Goal: Check status: Check status

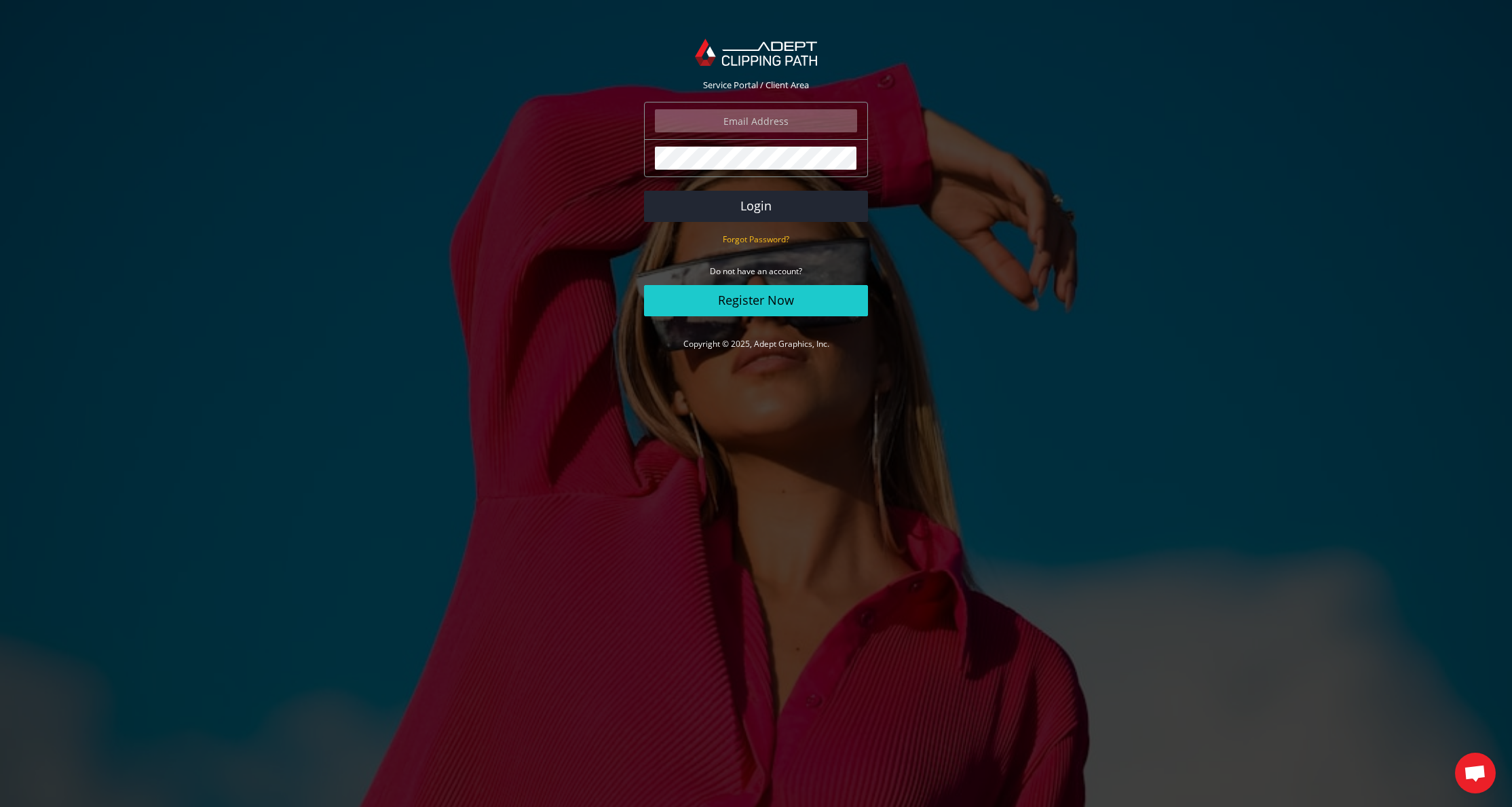
type input "[EMAIL_ADDRESS][DOMAIN_NAME]"
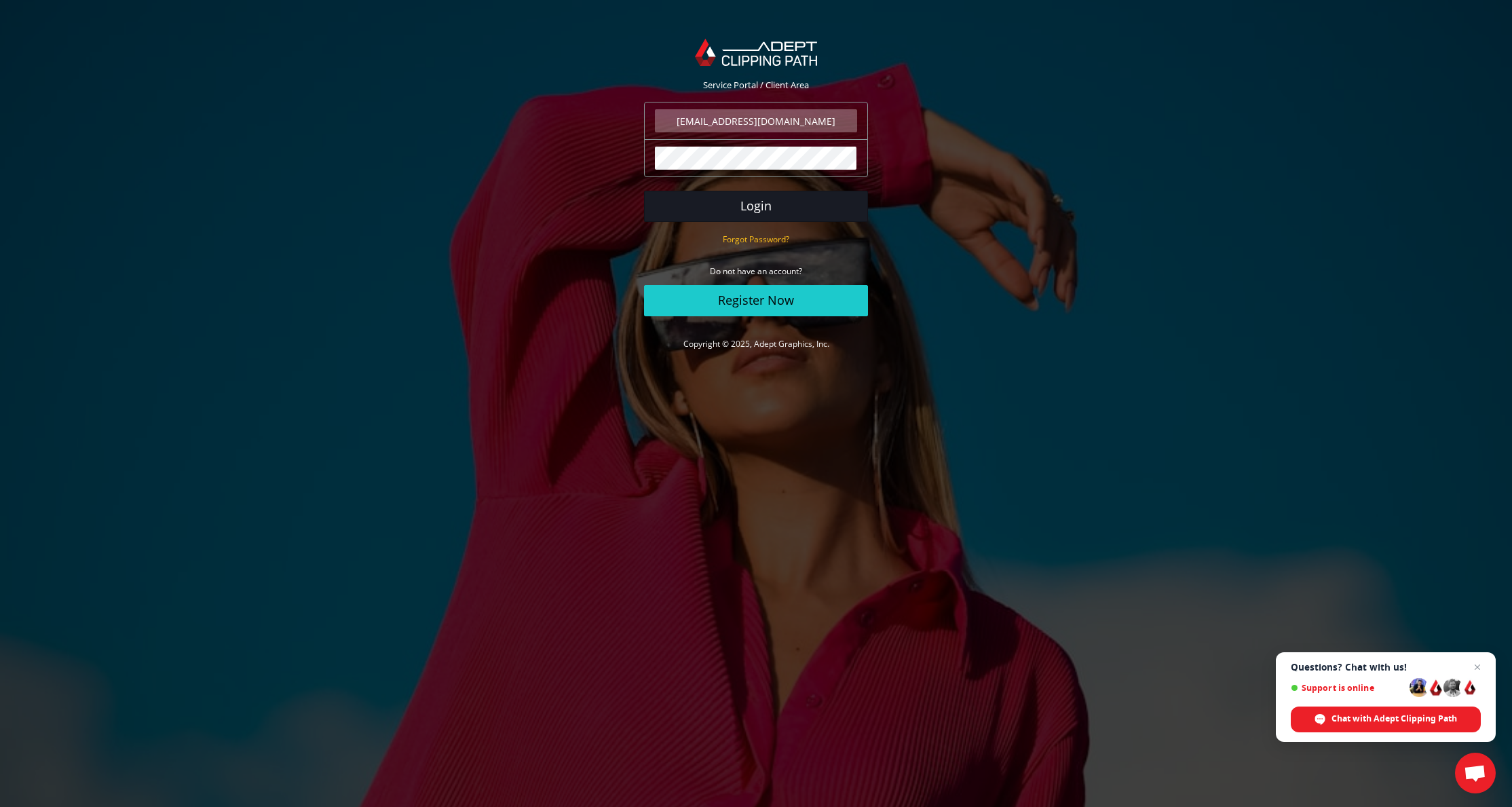
click at [750, 207] on button "Login" at bounding box center [756, 207] width 224 height 31
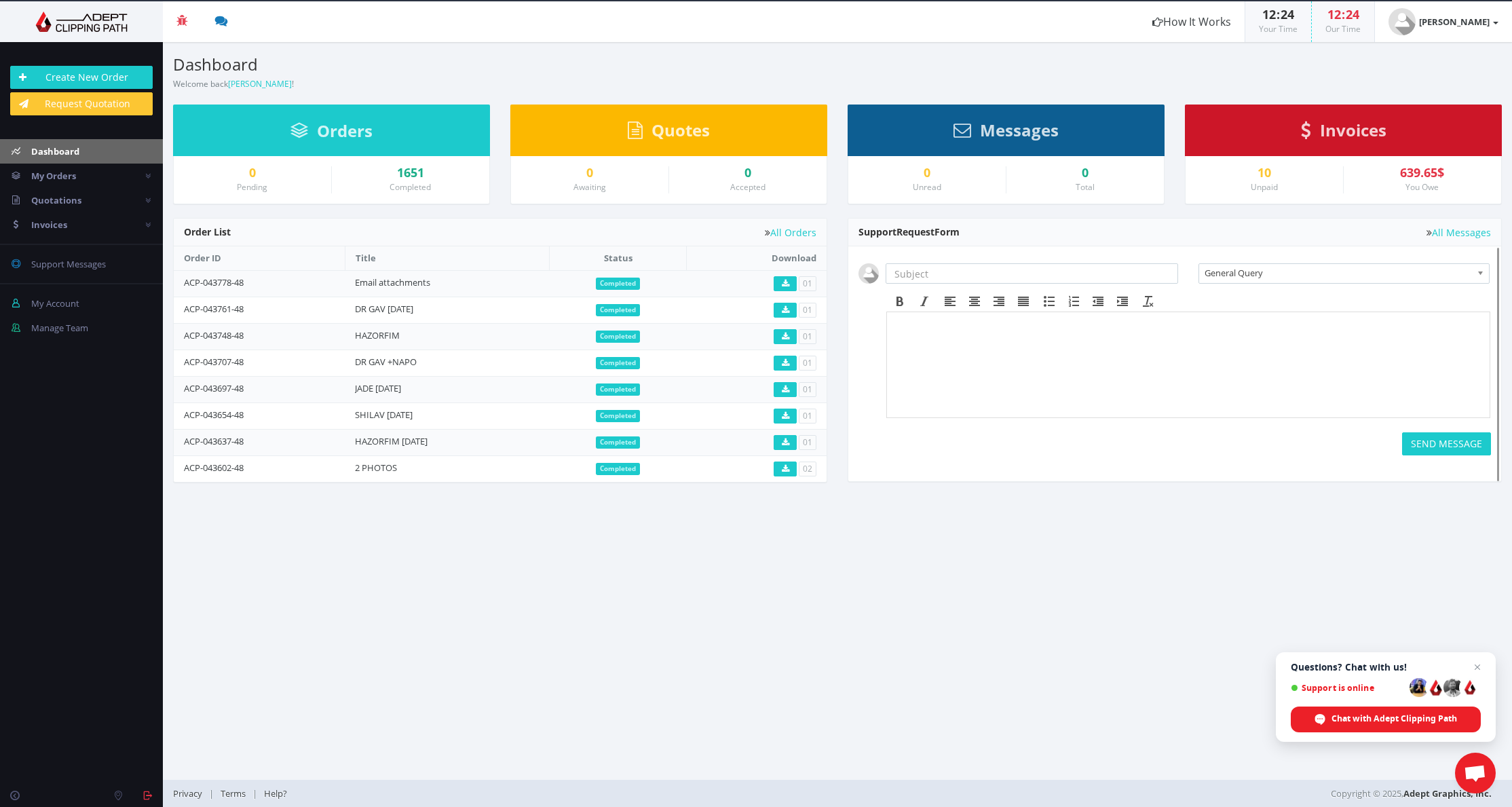
click at [408, 171] on div "1651" at bounding box center [411, 173] width 138 height 13
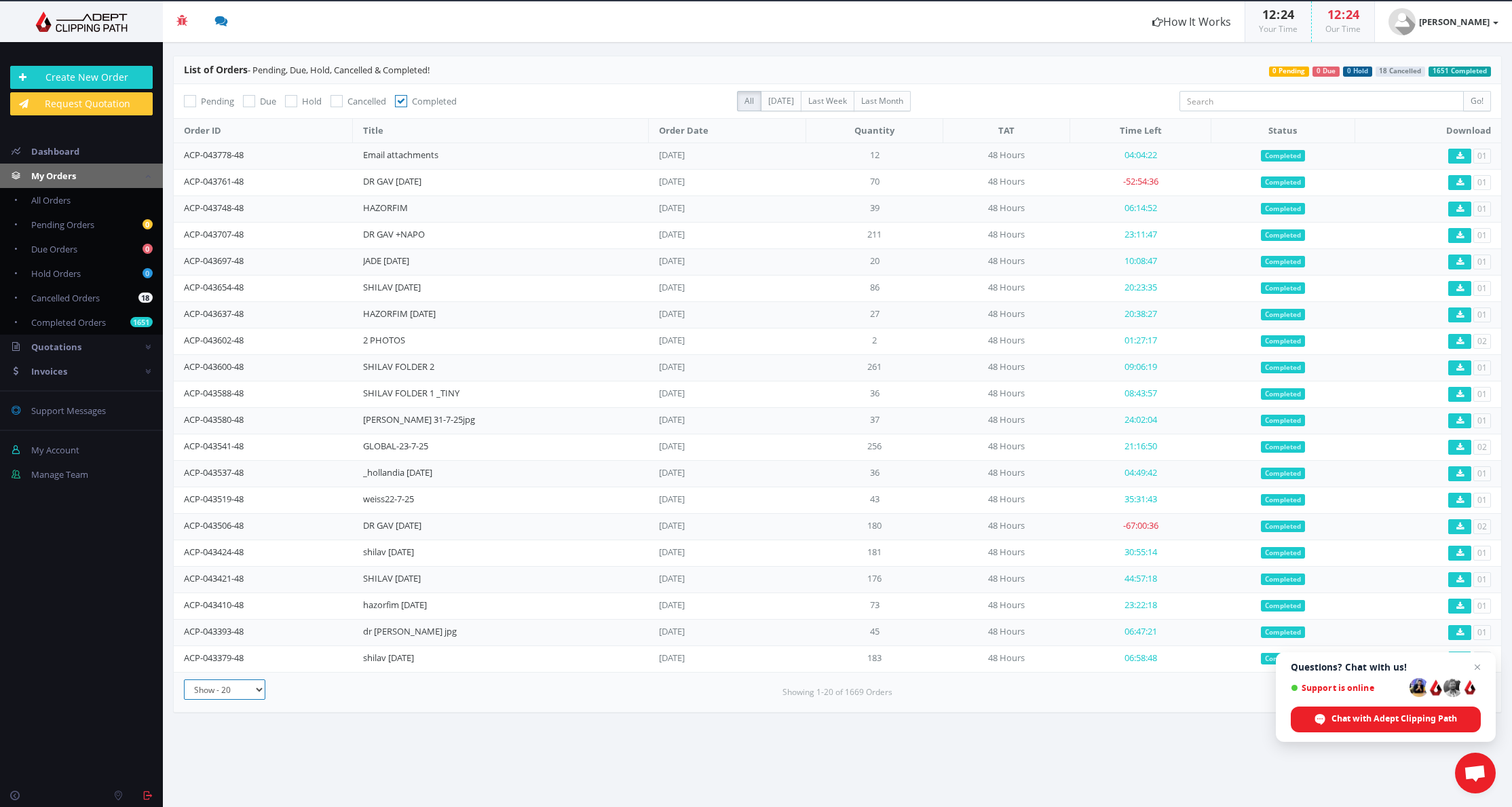
select select "100"
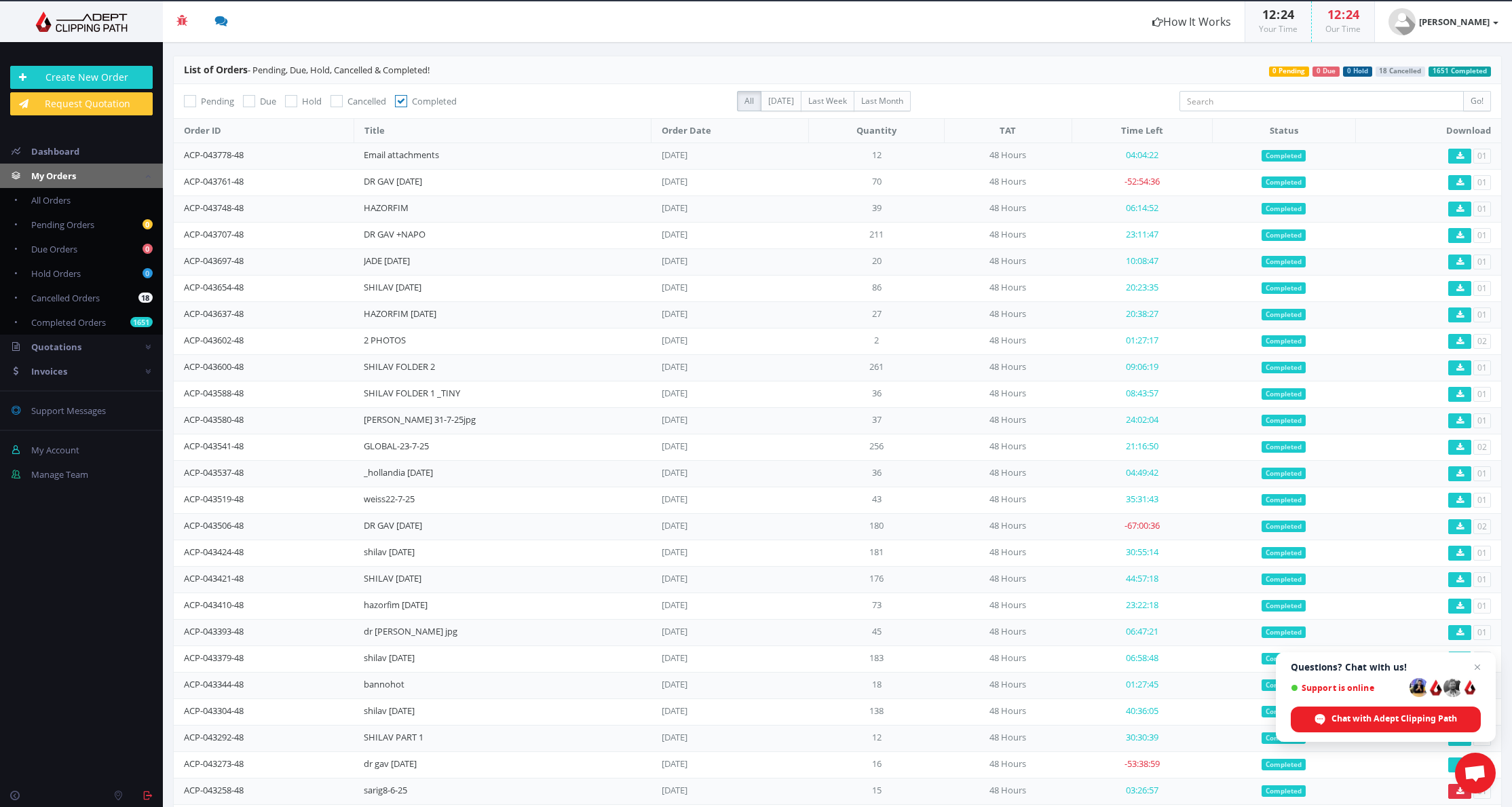
click at [1472, 666] on span "Close chat" at bounding box center [1477, 667] width 17 height 17
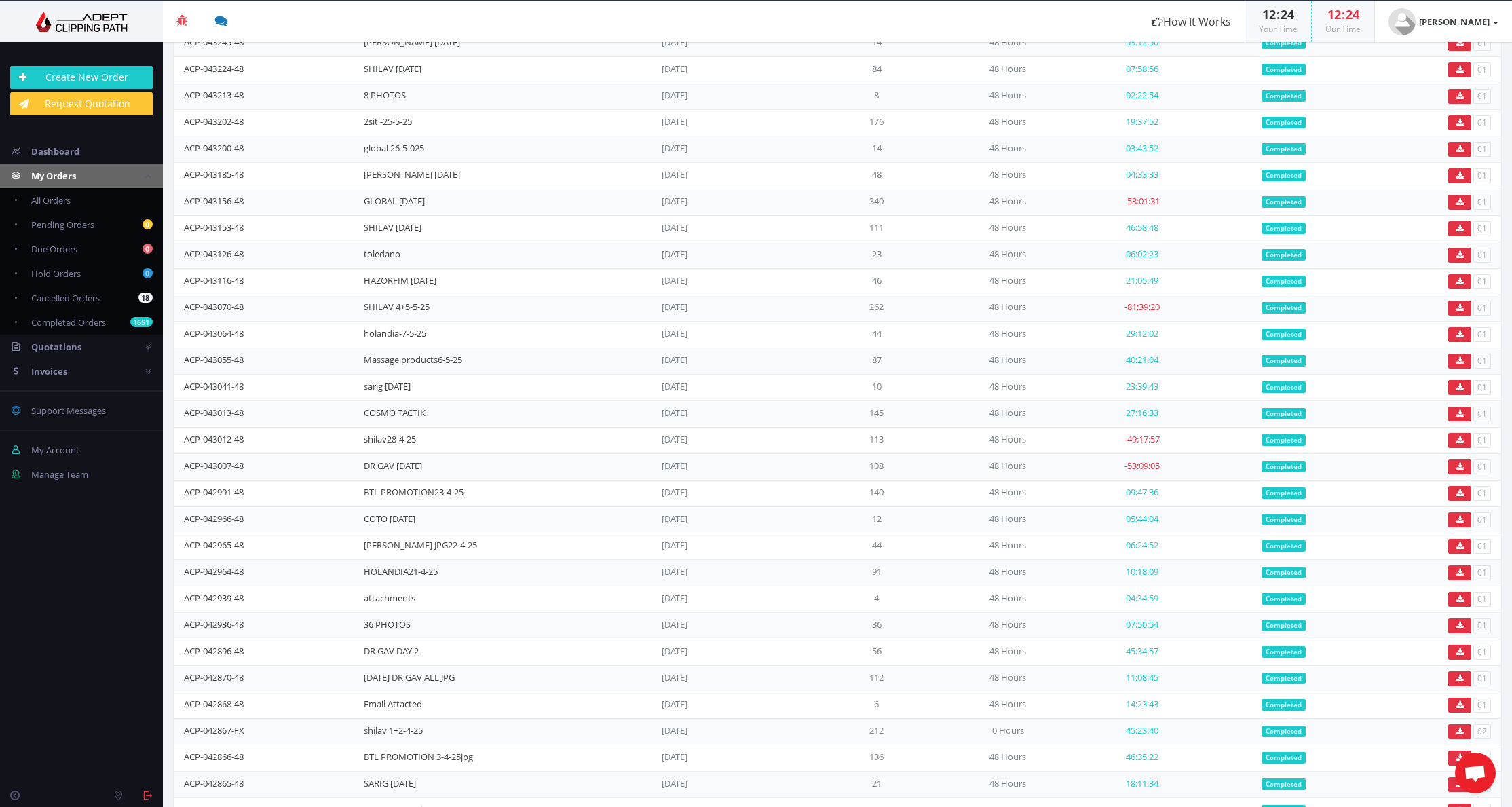
scroll to position [807, 0]
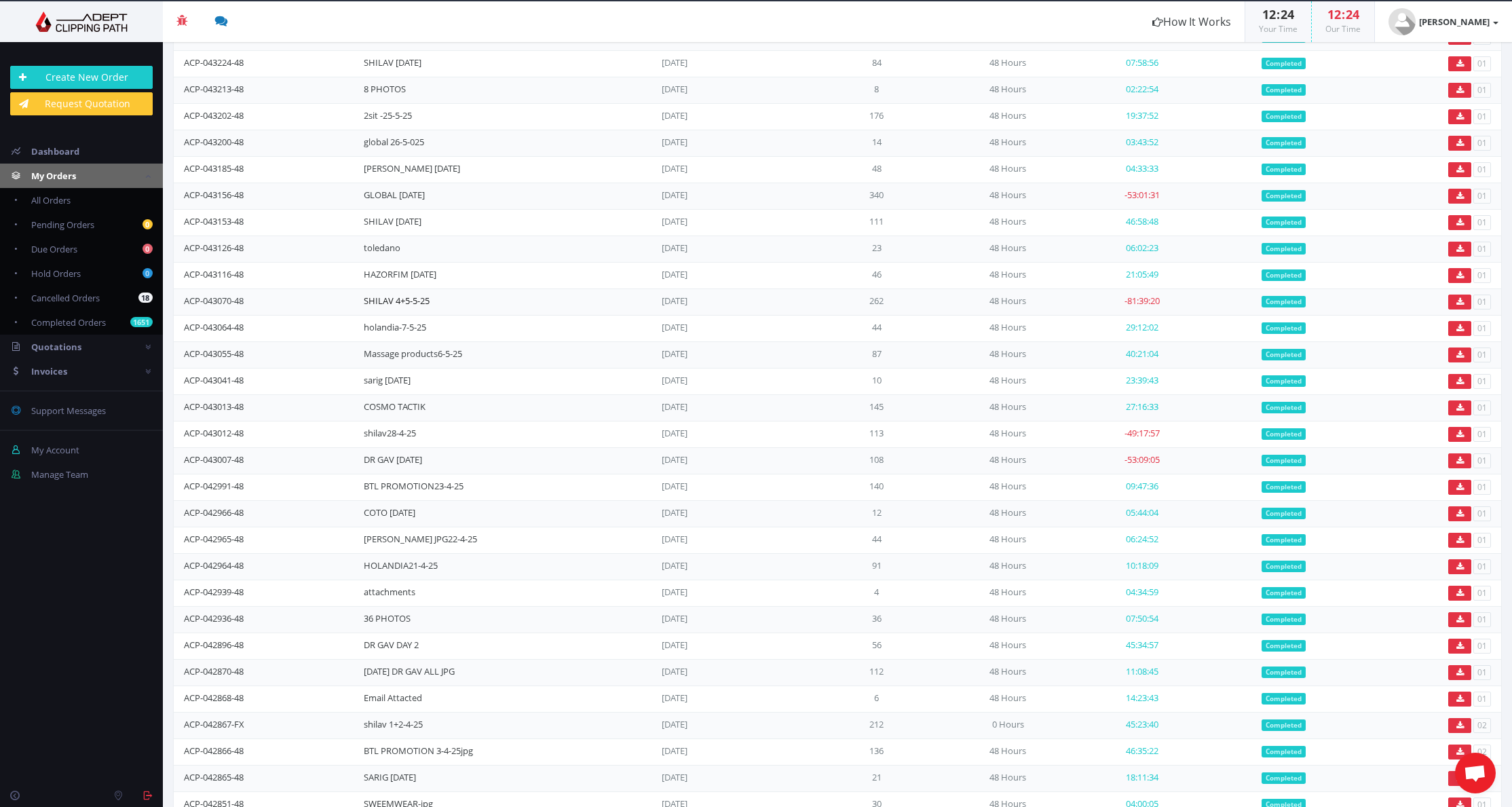
click at [411, 307] on link "SHILAV 4+5-5-25" at bounding box center [397, 300] width 66 height 12
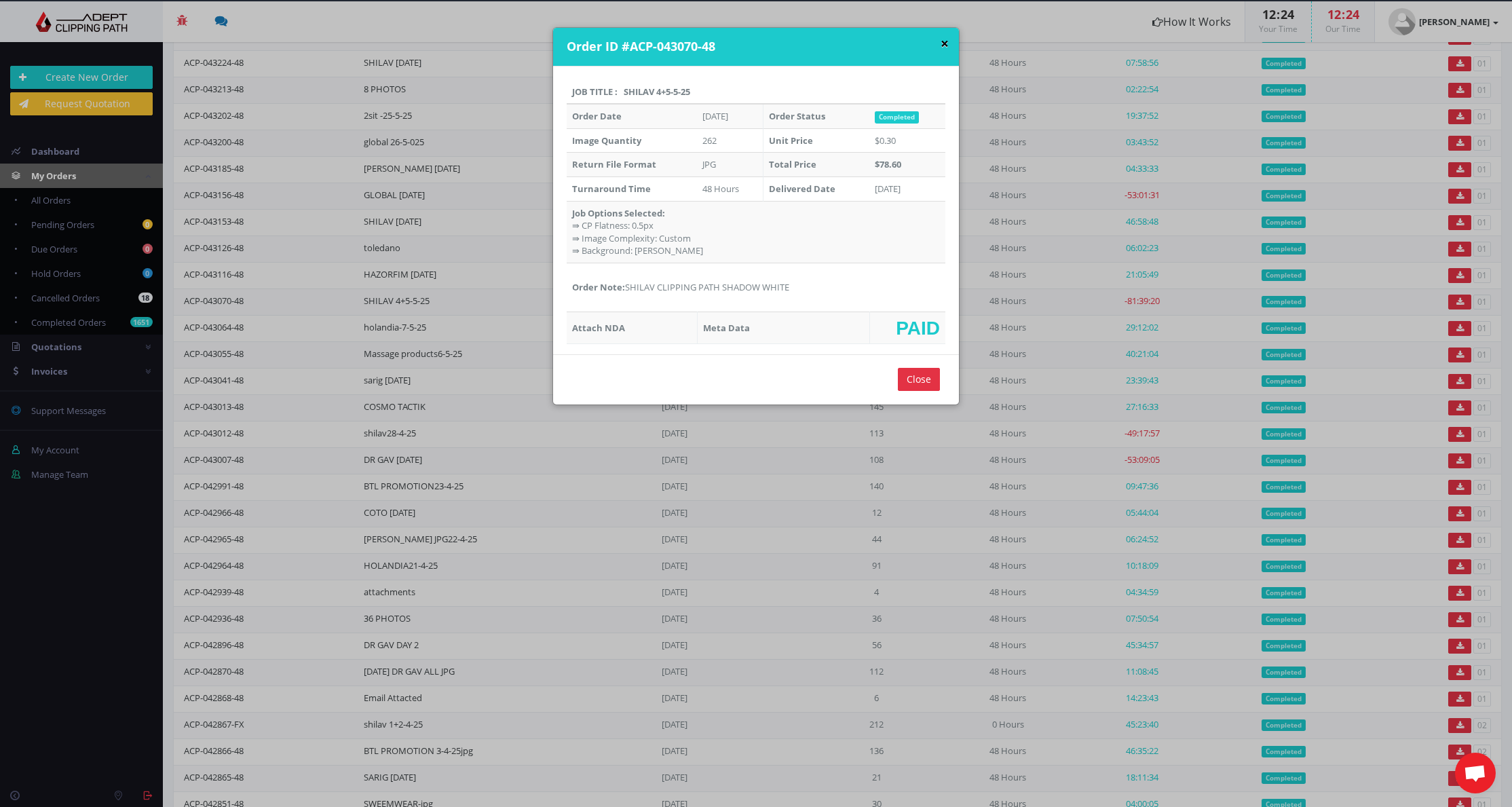
click at [941, 39] on button "×" at bounding box center [945, 43] width 8 height 14
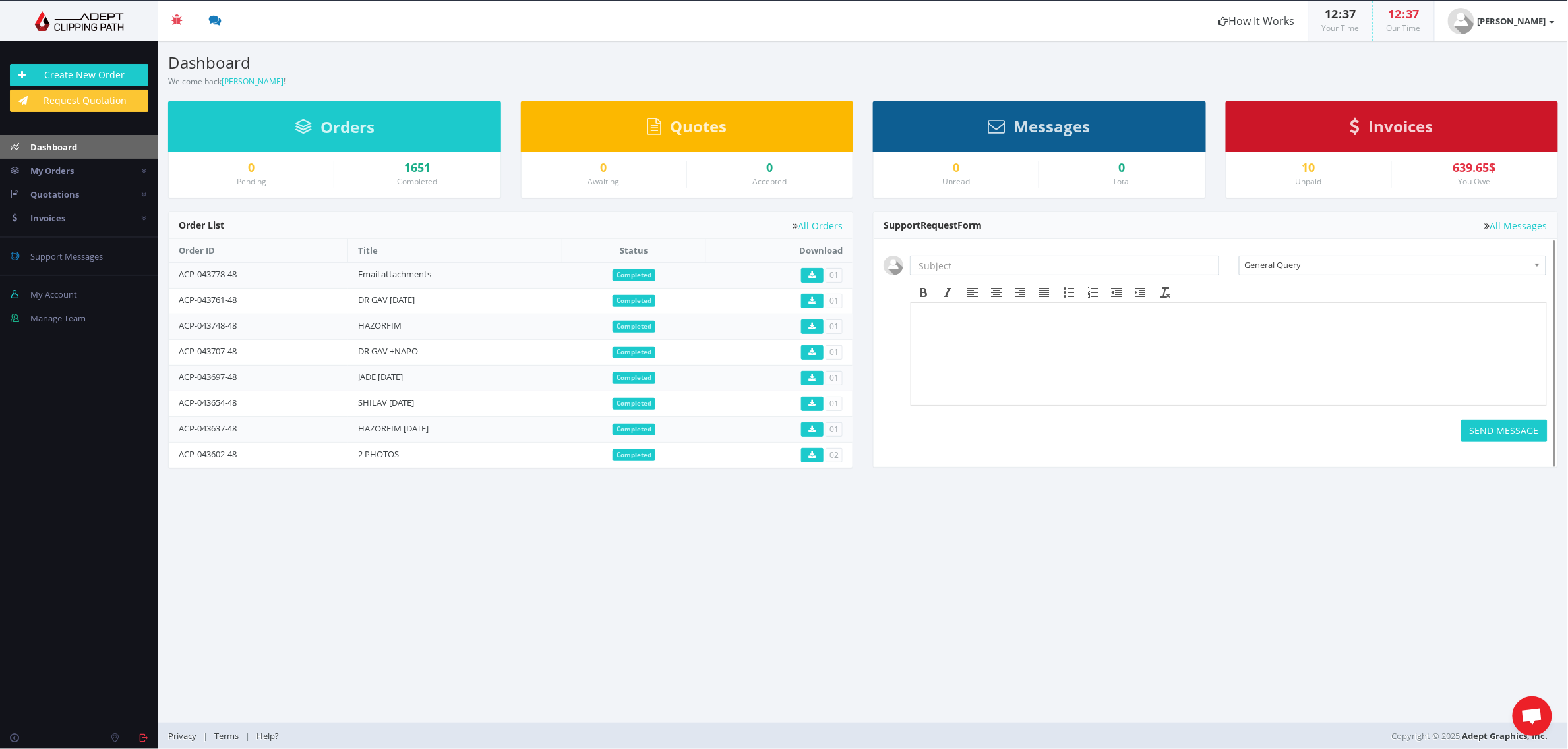
click at [426, 176] on small "Completed" at bounding box center [417, 181] width 40 height 11
click at [418, 171] on div "1651" at bounding box center [417, 168] width 145 height 13
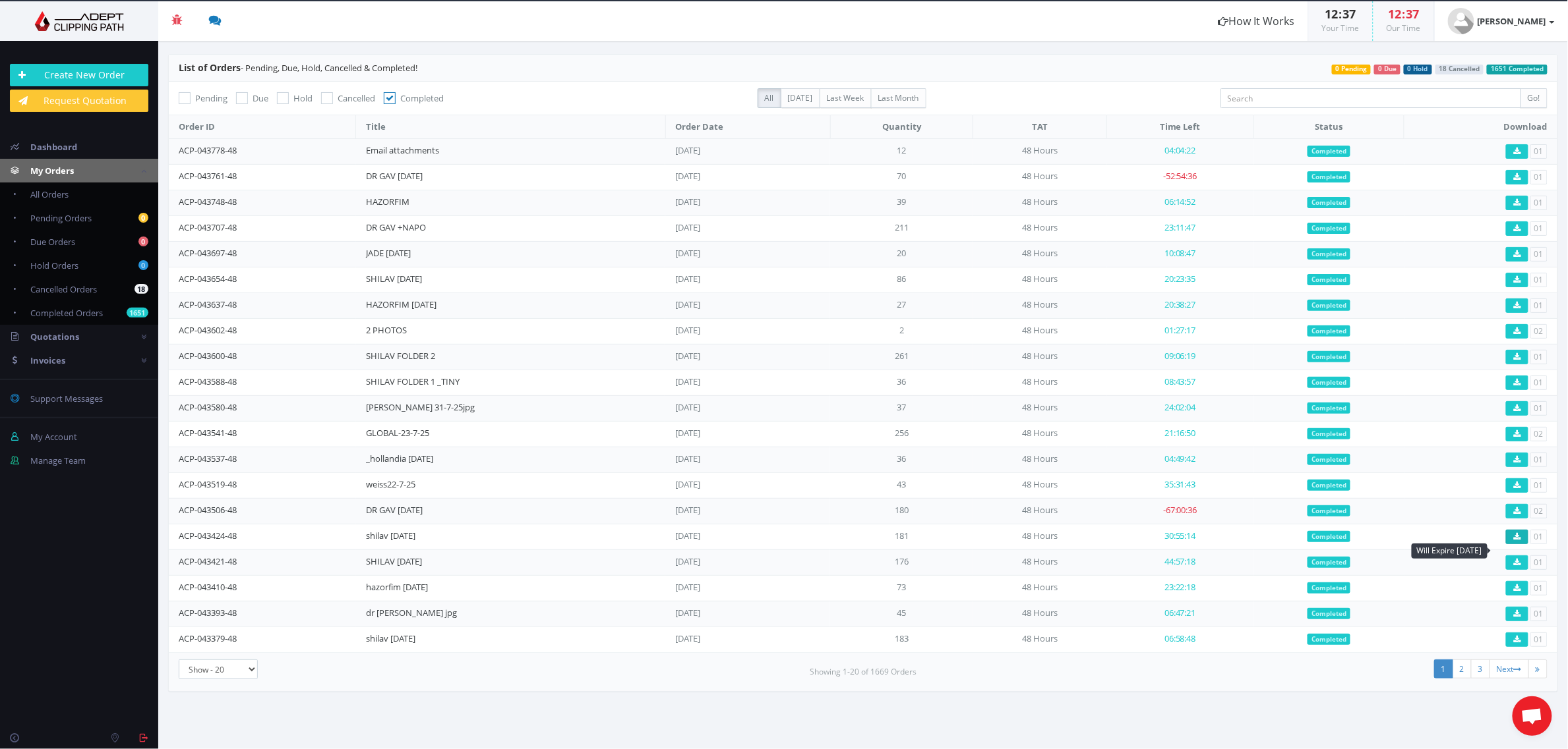
click at [1515, 541] on icon at bounding box center [1517, 537] width 7 height 8
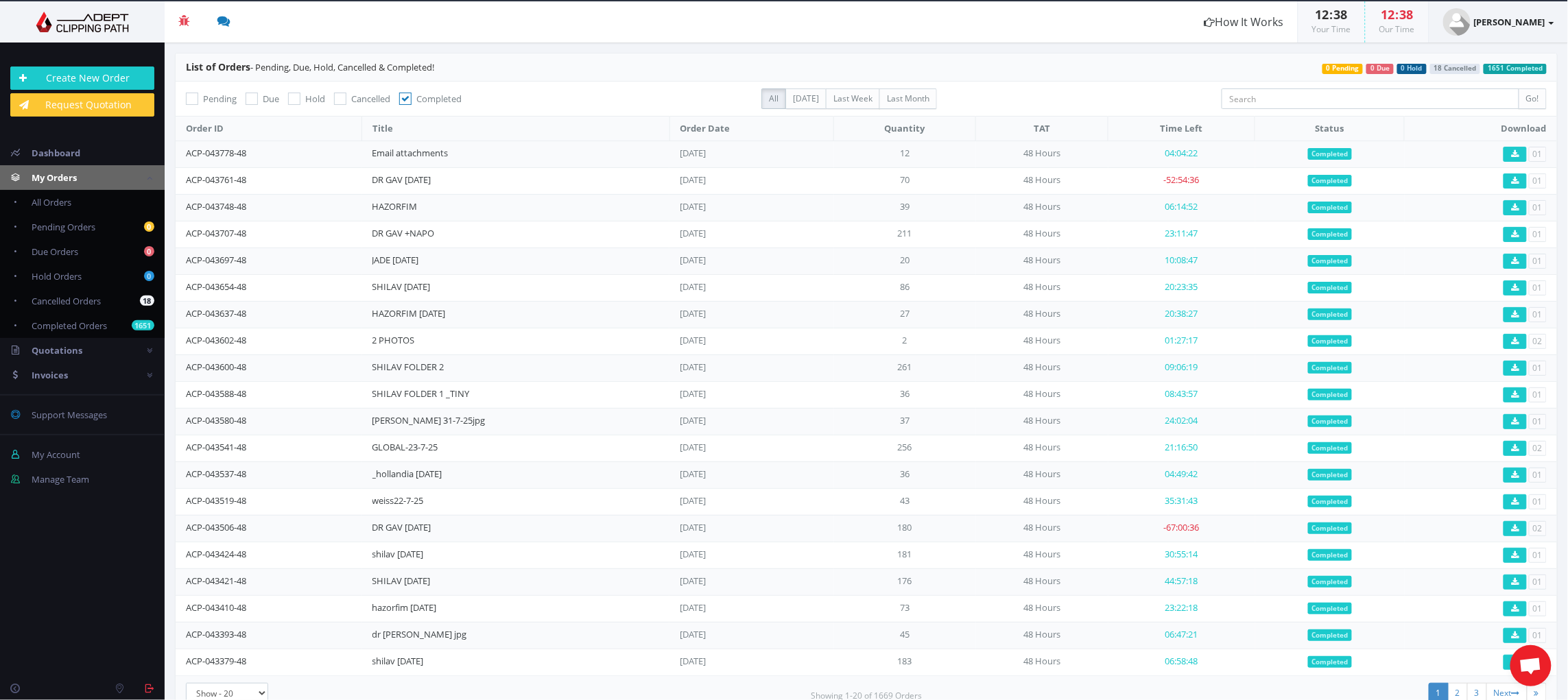
scroll to position [3, 0]
